Goal: Task Accomplishment & Management: Manage account settings

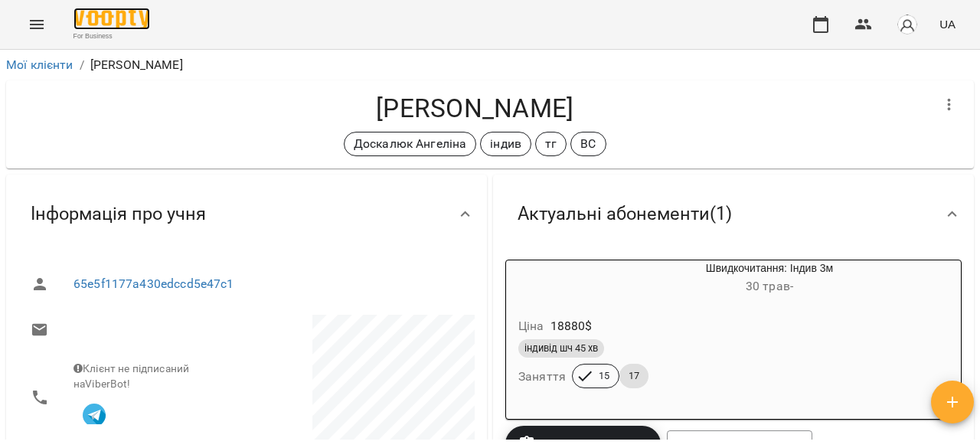
click at [132, 16] on img at bounding box center [112, 19] width 77 height 22
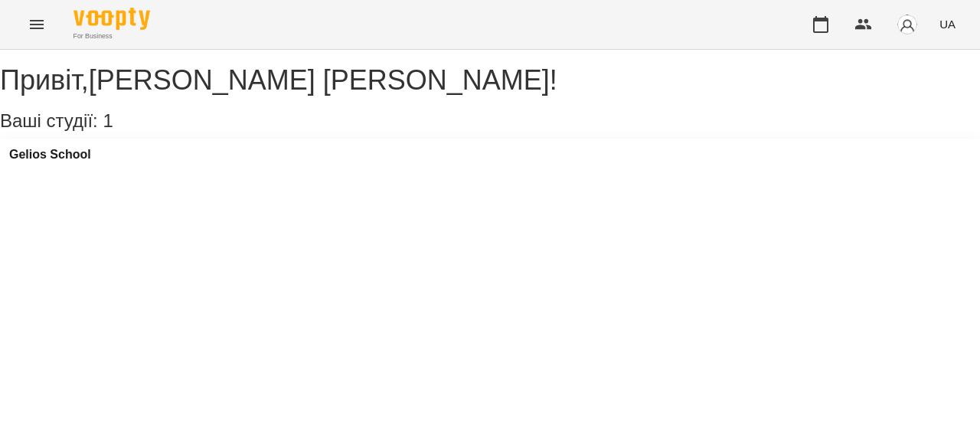
click at [35, 34] on button "Menu" at bounding box center [36, 24] width 37 height 37
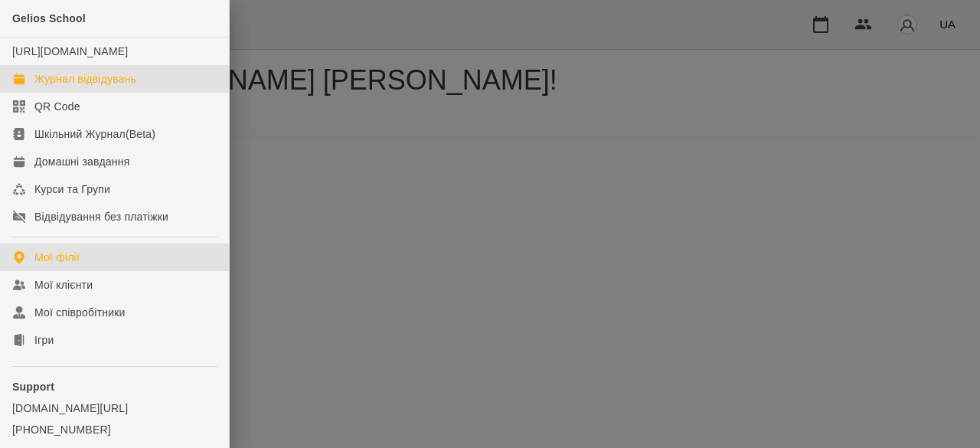
click at [94, 87] on div "Журнал відвідувань" at bounding box center [85, 78] width 102 height 15
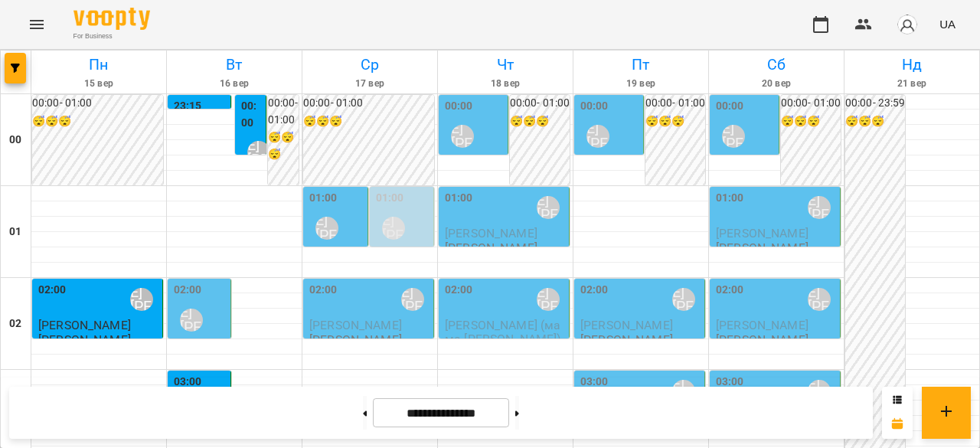
click at [404, 203] on div "01:00 Ліпатьєва Ольга" at bounding box center [403, 218] width 55 height 56
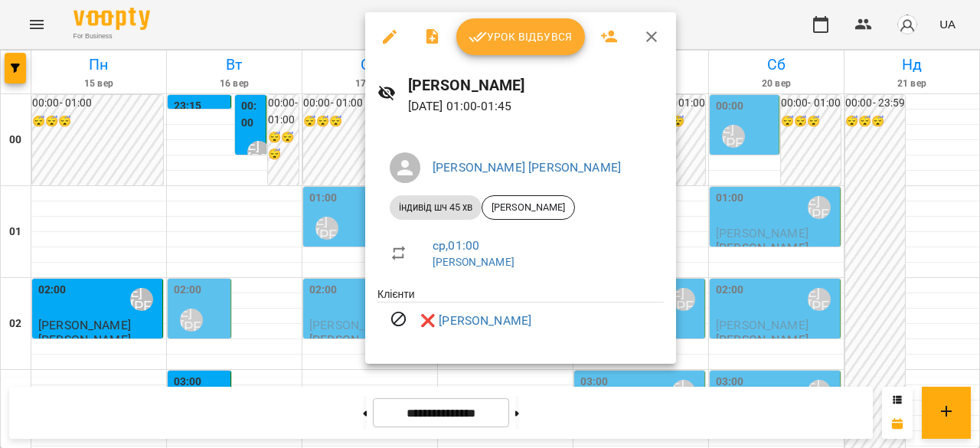
click at [350, 221] on div at bounding box center [490, 224] width 980 height 448
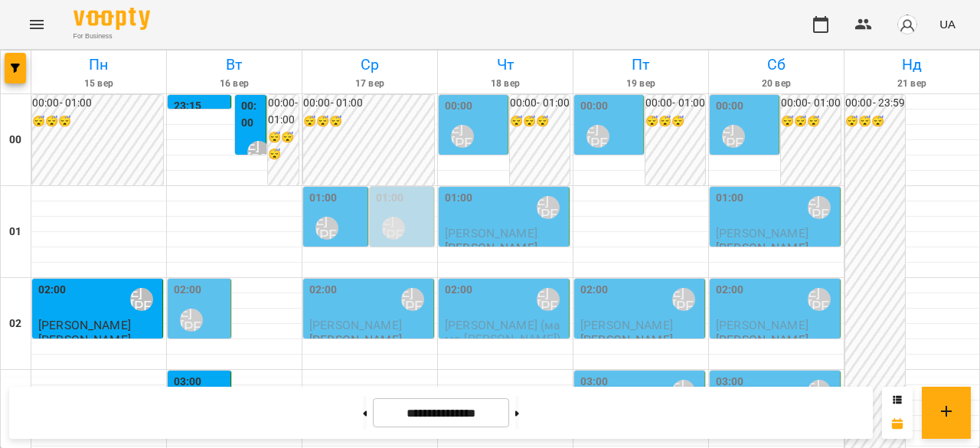
click at [350, 221] on div "01:00 Ліпатьєва Ольга" at bounding box center [336, 218] width 55 height 56
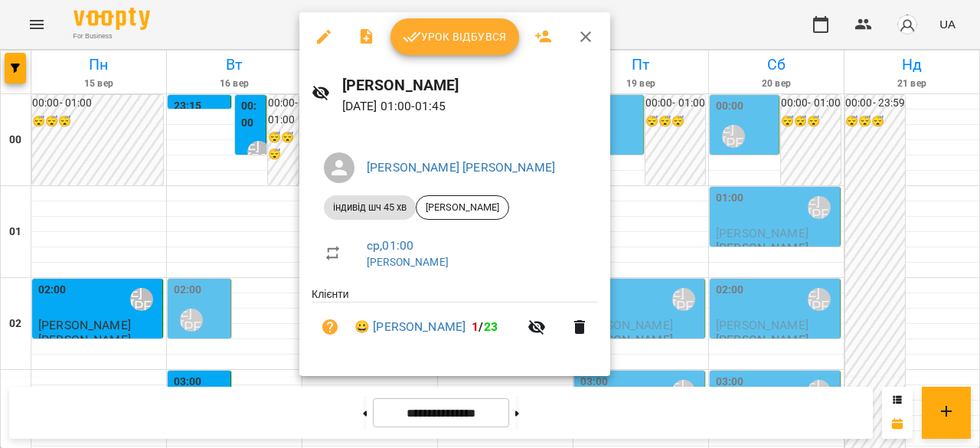
click at [204, 201] on div at bounding box center [490, 224] width 980 height 448
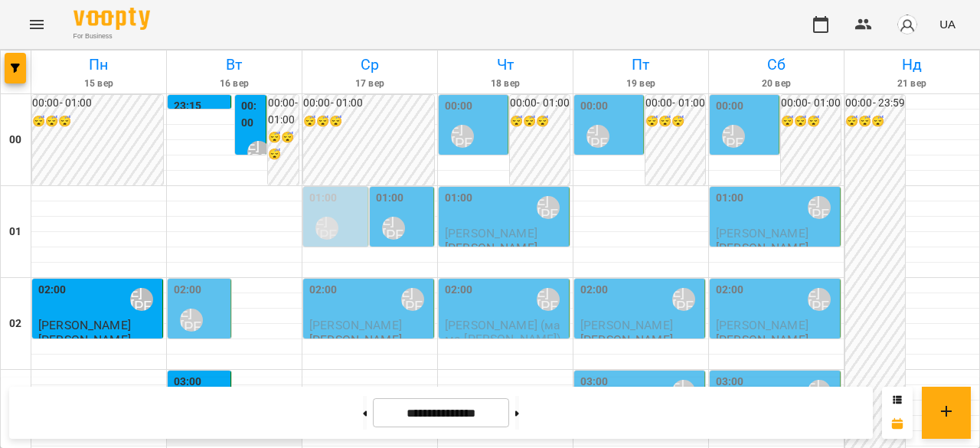
scroll to position [159, 0]
click at [213, 374] on div "03:00 [PERSON_NAME] [PERSON_NAME]" at bounding box center [201, 402] width 54 height 56
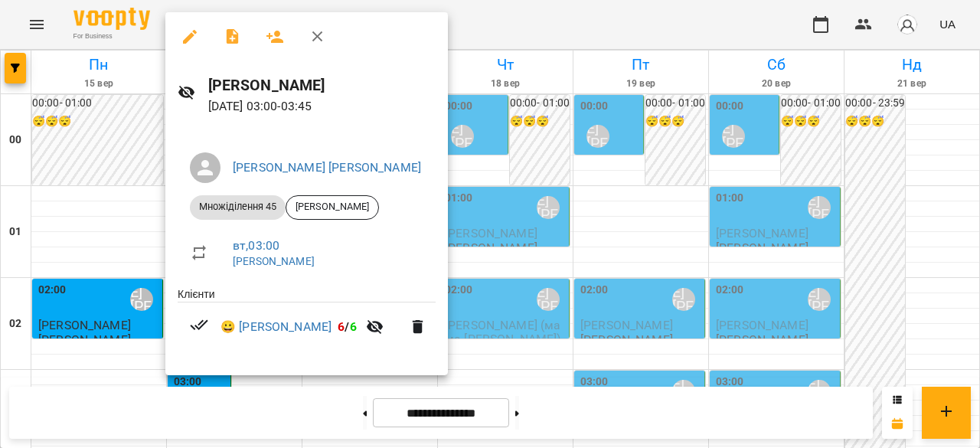
click at [75, 265] on div at bounding box center [490, 224] width 980 height 448
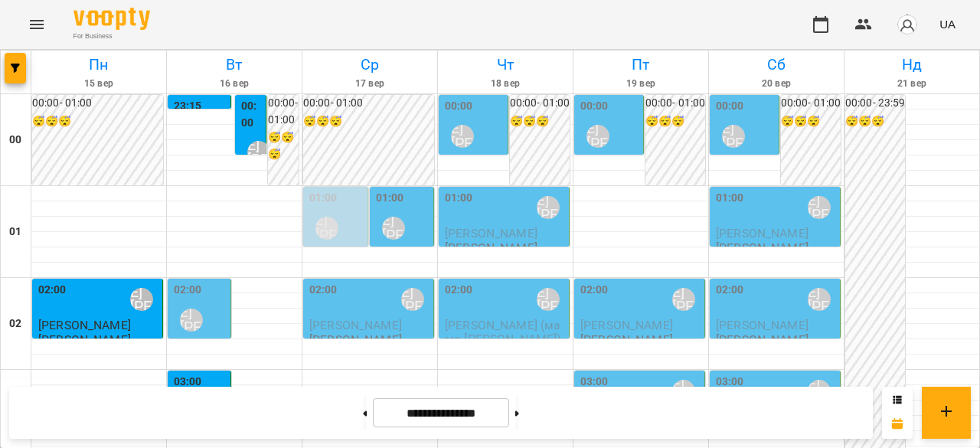
click at [206, 394] on div "[PERSON_NAME] [PERSON_NAME]" at bounding box center [191, 411] width 35 height 35
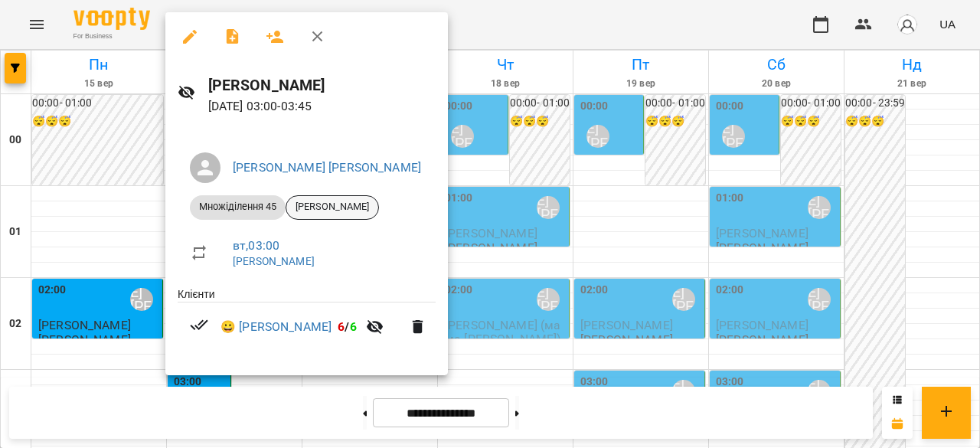
click at [326, 208] on span "[PERSON_NAME]" at bounding box center [332, 207] width 92 height 14
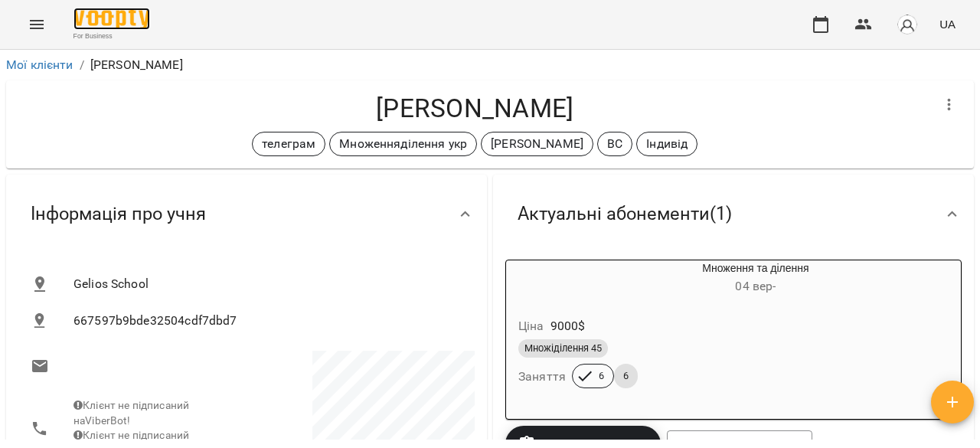
click at [78, 27] on img at bounding box center [112, 19] width 77 height 22
